Goal: Find specific page/section

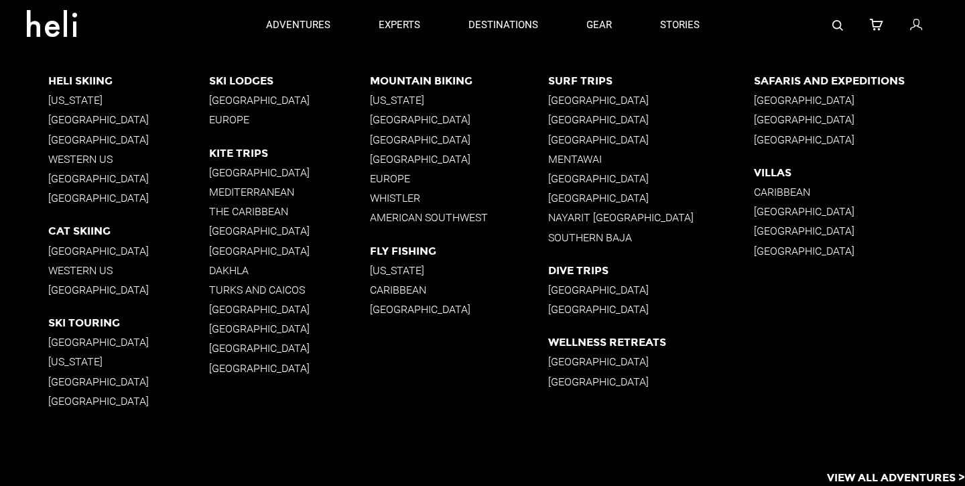
click at [73, 336] on p "[GEOGRAPHIC_DATA]" at bounding box center [128, 342] width 161 height 13
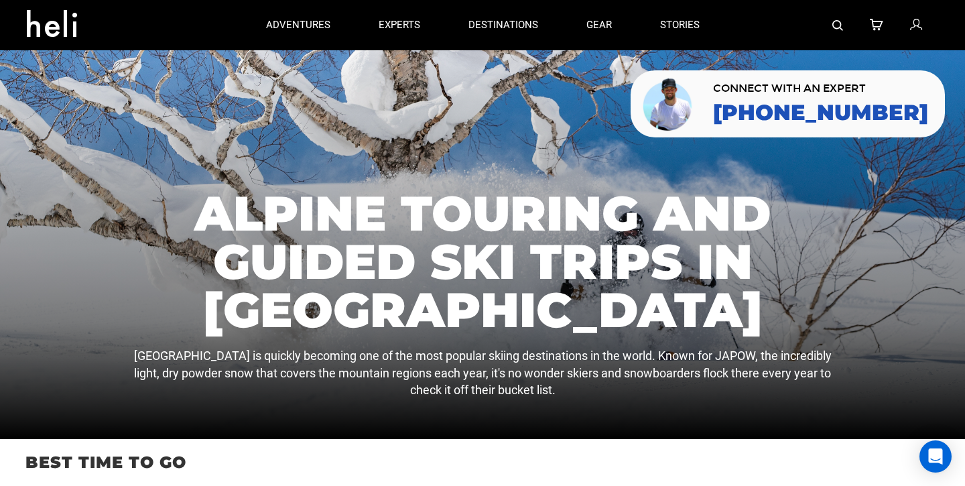
click at [63, 30] on icon at bounding box center [57, 19] width 60 height 21
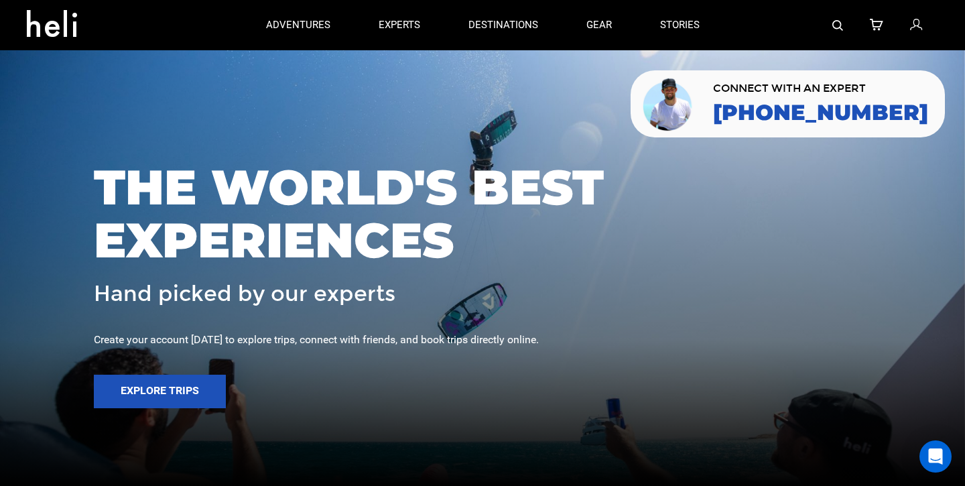
click at [837, 24] on img at bounding box center [838, 25] width 11 height 11
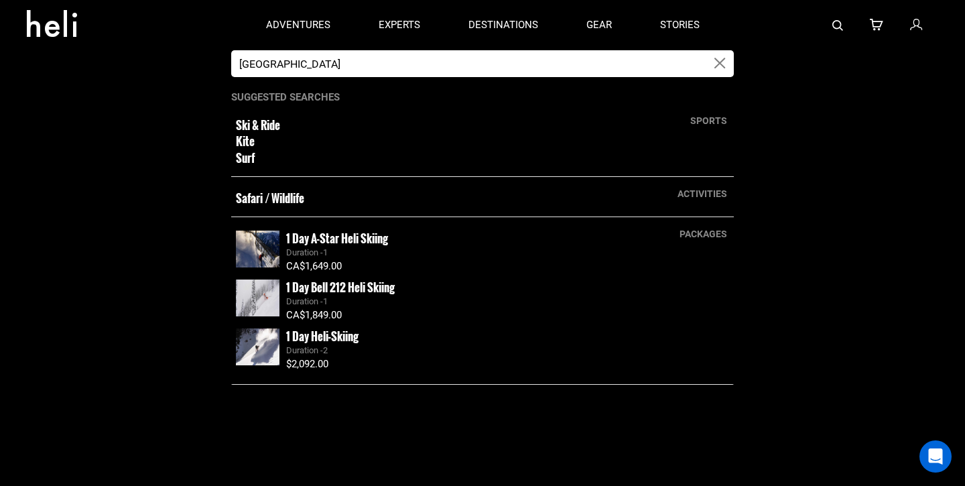
type input "[GEOGRAPHIC_DATA]"
